Goal: Transaction & Acquisition: Purchase product/service

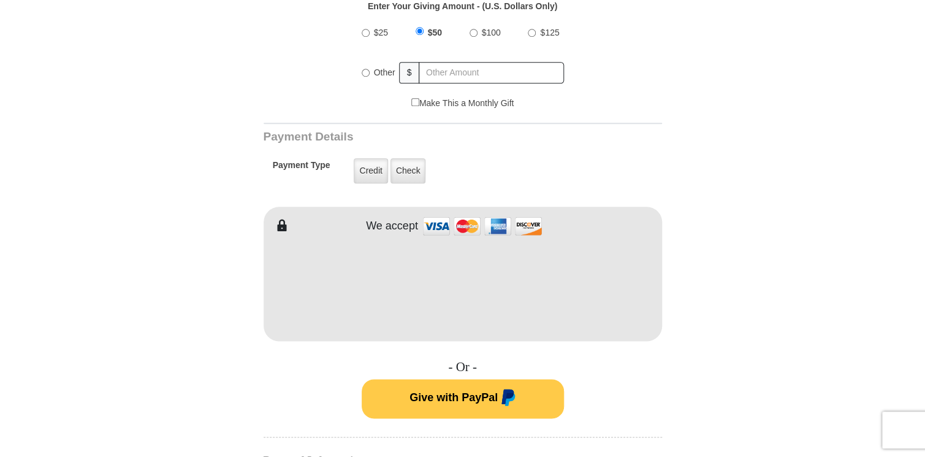
scroll to position [509, 0]
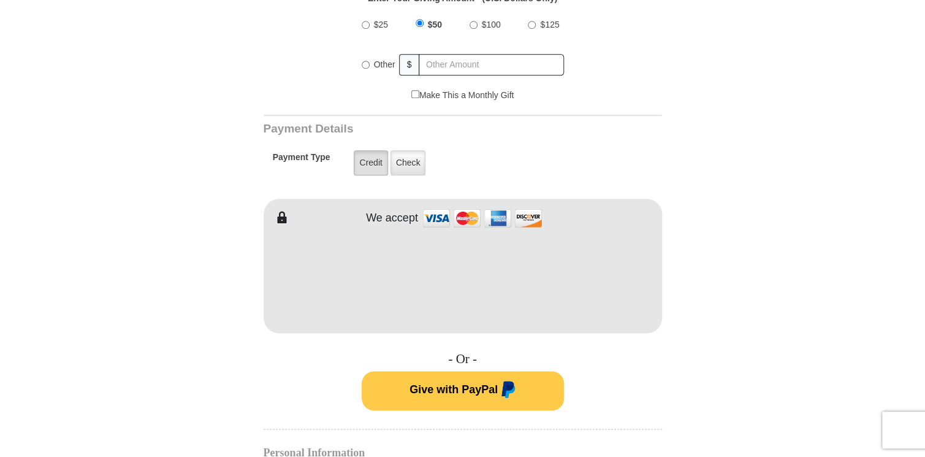
click at [363, 153] on label "Credit" at bounding box center [371, 162] width 34 height 25
click at [0, 0] on input "Credit" at bounding box center [0, 0] width 0 height 0
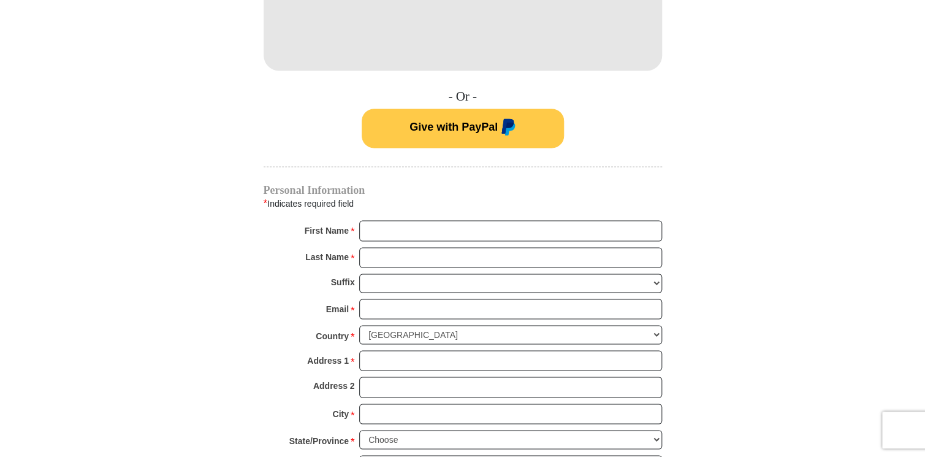
scroll to position [774, 0]
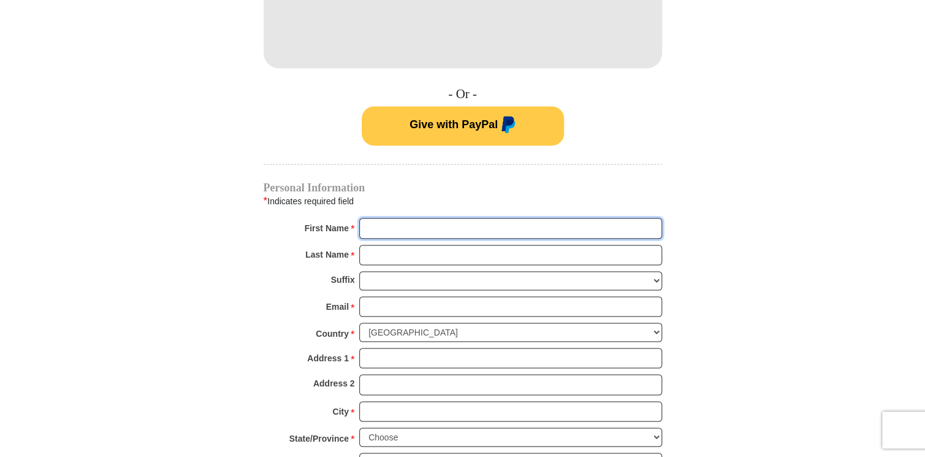
click at [407, 218] on input "First Name *" at bounding box center [510, 228] width 303 height 21
type input "[PERSON_NAME]"
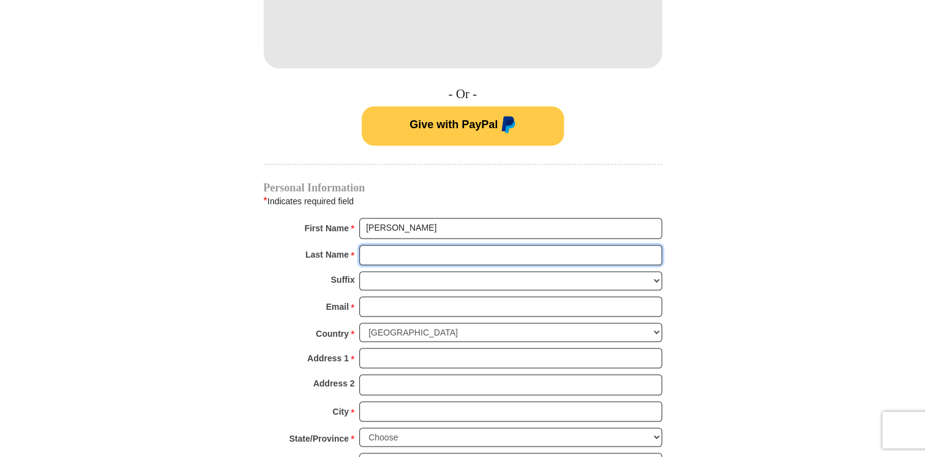
type input "[PERSON_NAME]"
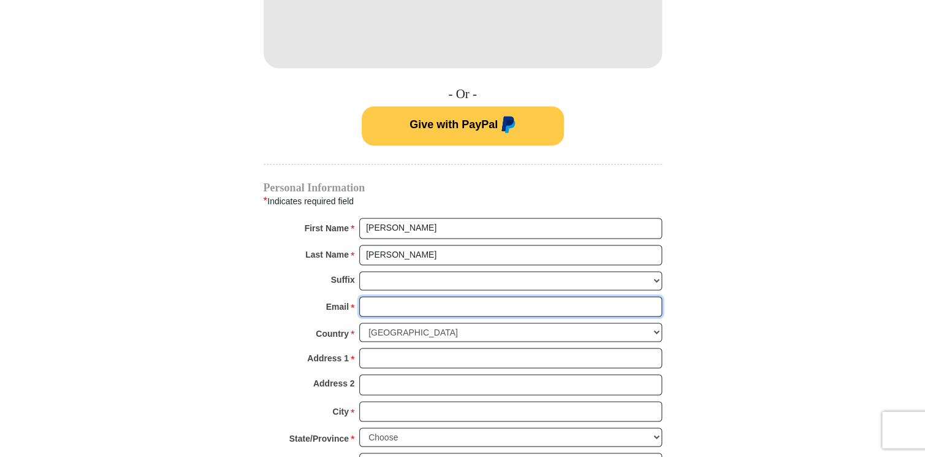
type input "[EMAIL_ADDRESS][DOMAIN_NAME]"
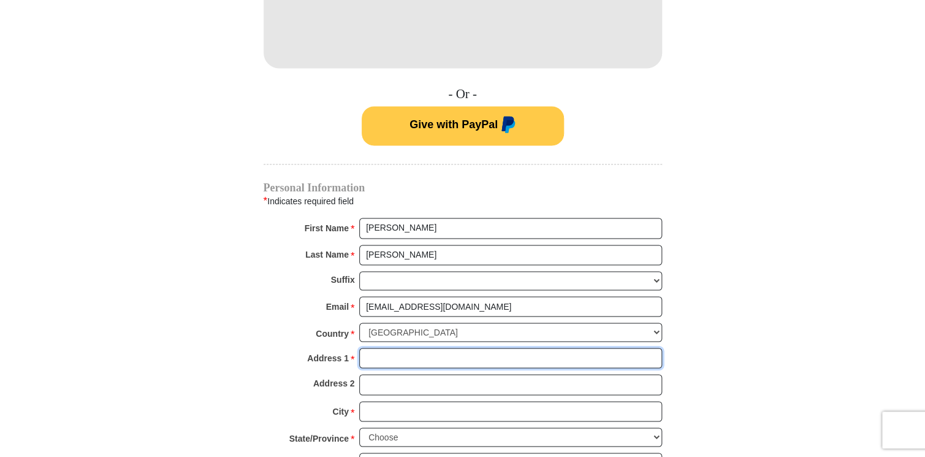
type input "1749 Setting Sun Loop"
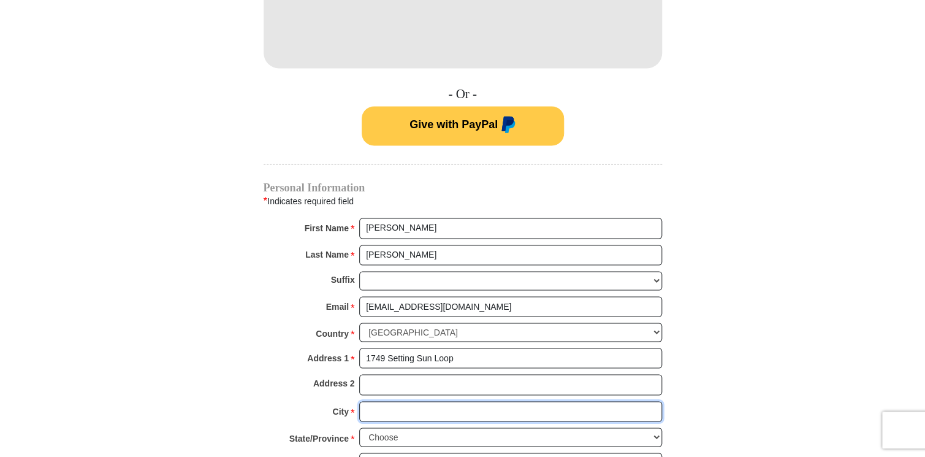
type input "Casselberry, Fl,32707"
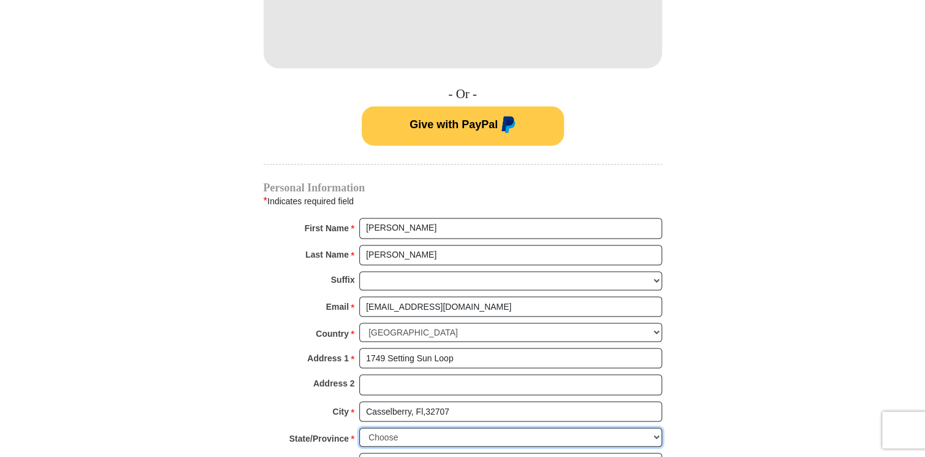
select select "FL"
type input "32707"
type input "4074131151"
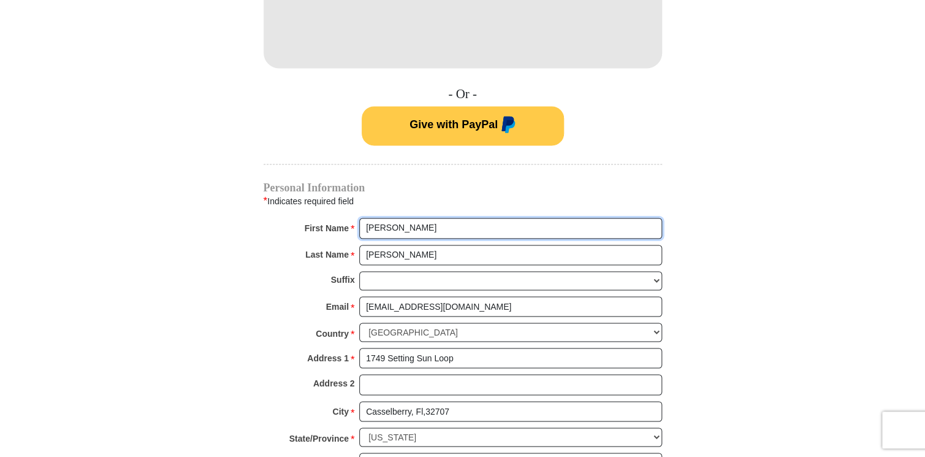
radio input "true"
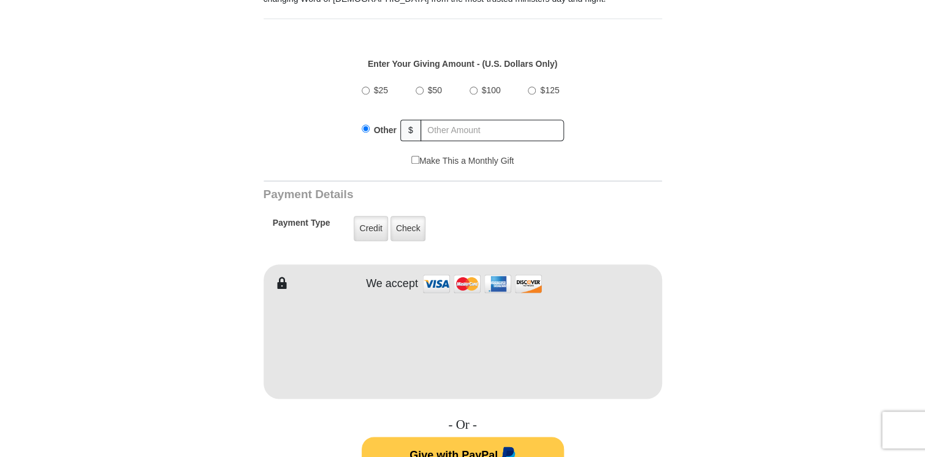
scroll to position [438, 0]
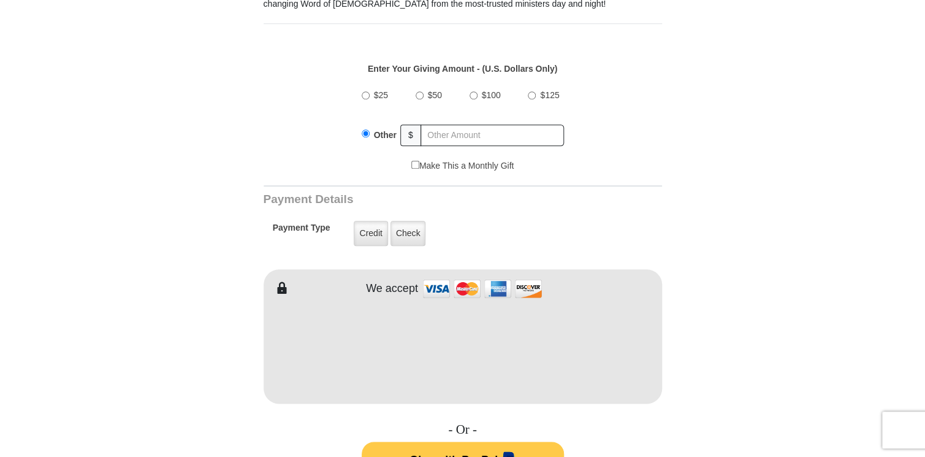
click at [418, 91] on input "$50" at bounding box center [420, 95] width 8 height 8
radio input "true"
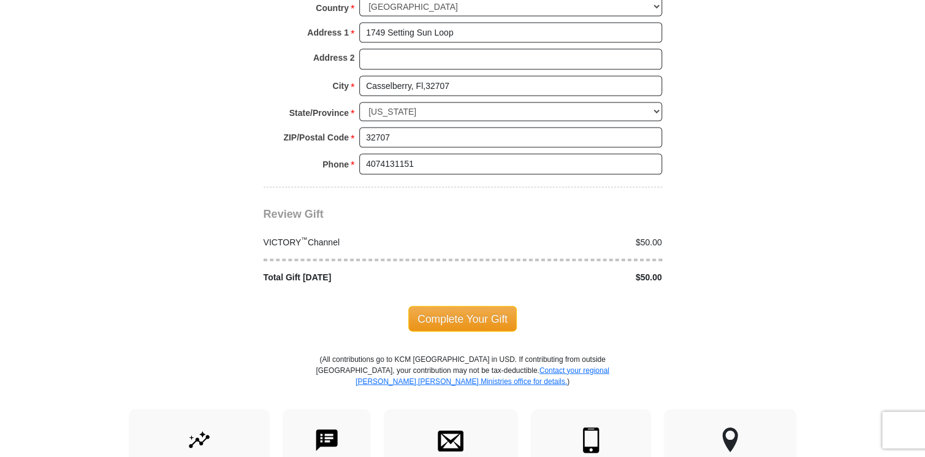
scroll to position [1104, 0]
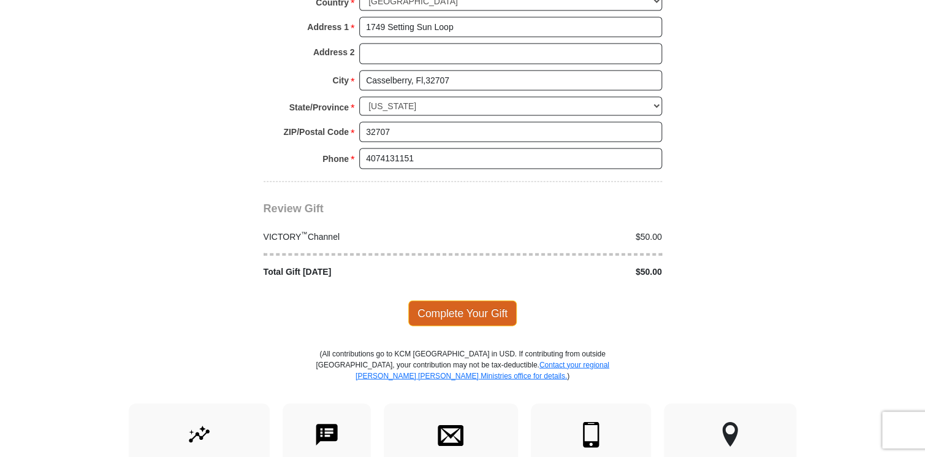
click at [462, 300] on span "Complete Your Gift" at bounding box center [462, 313] width 109 height 26
